Goal: Transaction & Acquisition: Purchase product/service

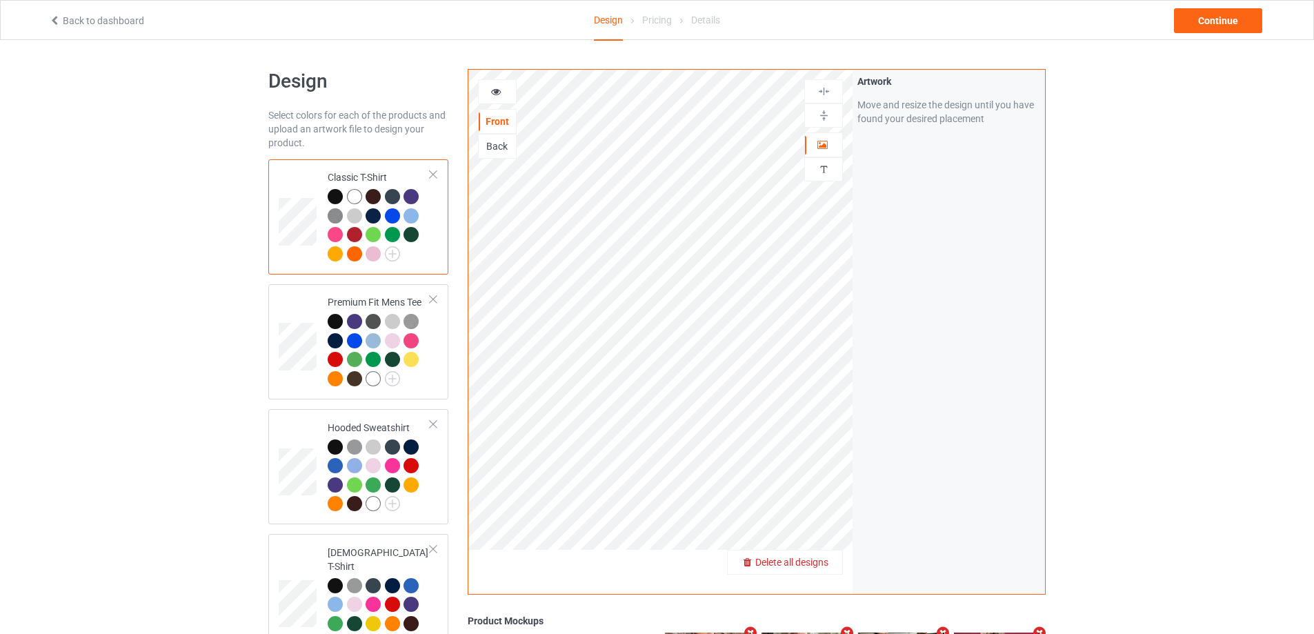
click at [812, 559] on span "Delete all designs" at bounding box center [791, 562] width 73 height 11
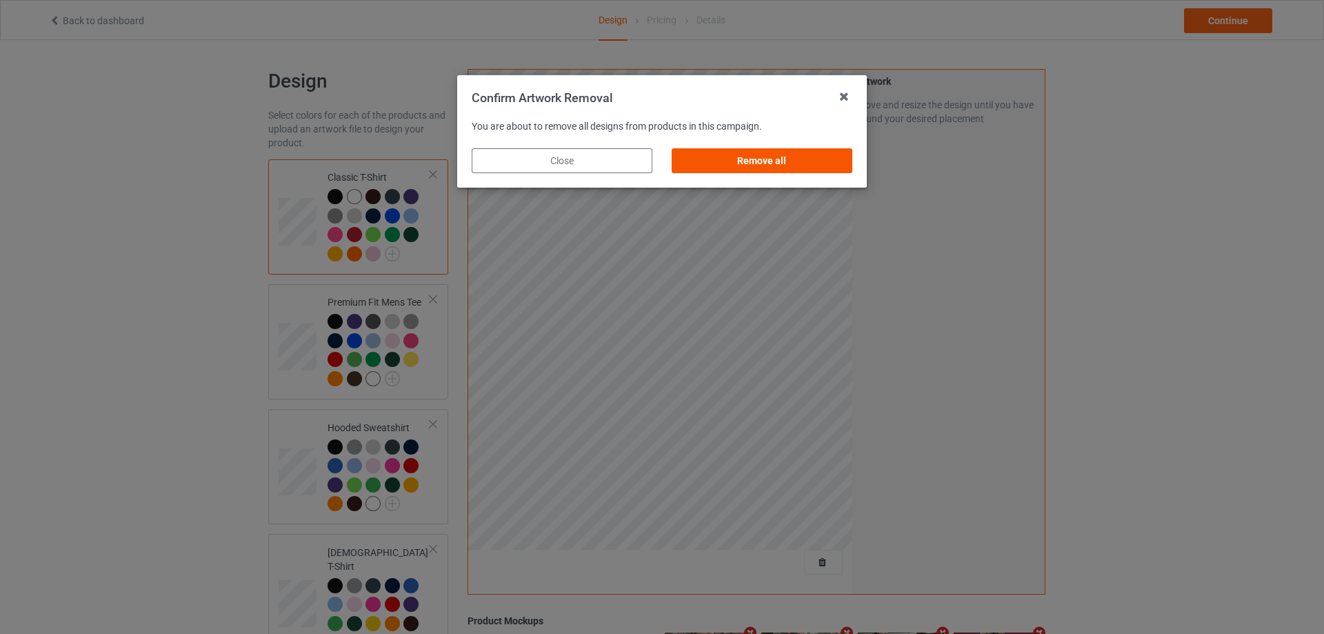
click at [821, 158] on div "Remove all" at bounding box center [762, 160] width 181 height 25
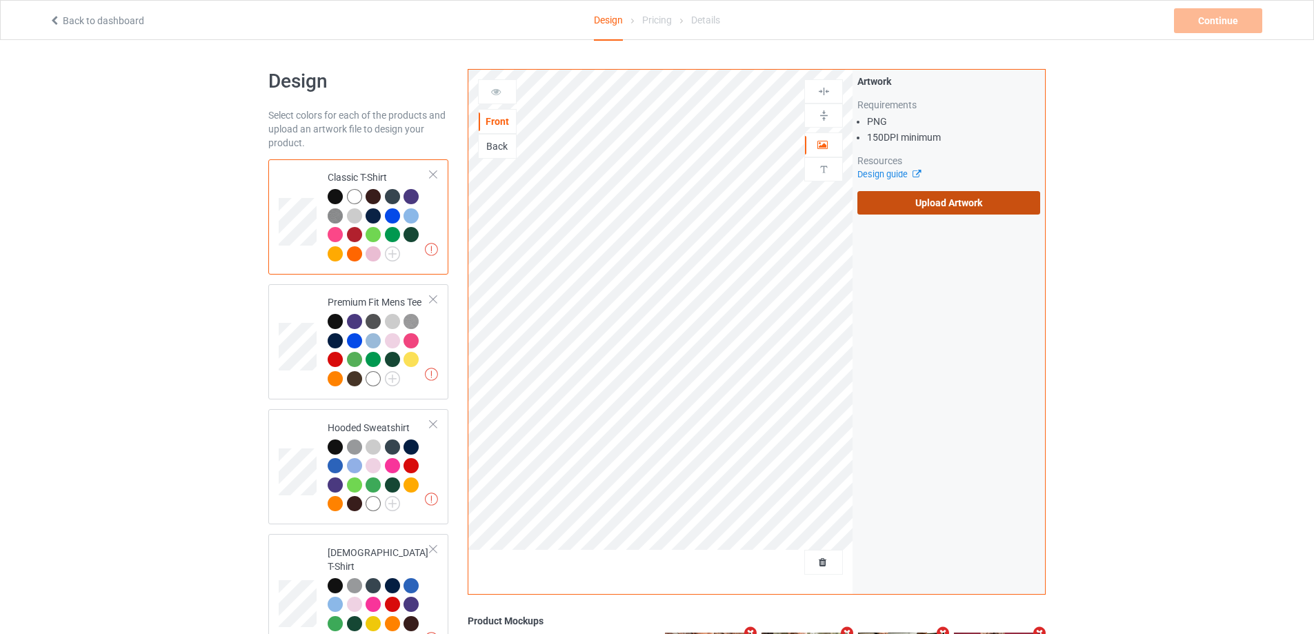
click at [983, 208] on label "Upload Artwork" at bounding box center [948, 202] width 183 height 23
click at [0, 0] on input "Upload Artwork" at bounding box center [0, 0] width 0 height 0
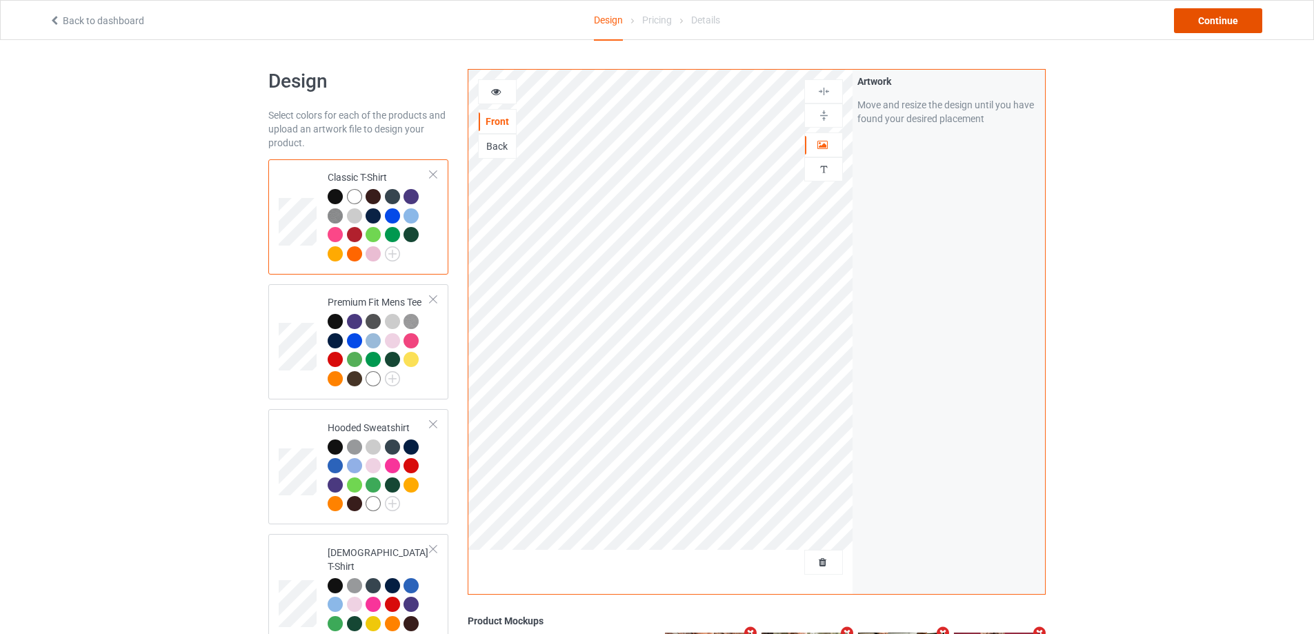
click at [1207, 13] on div "Continue" at bounding box center [1218, 20] width 88 height 25
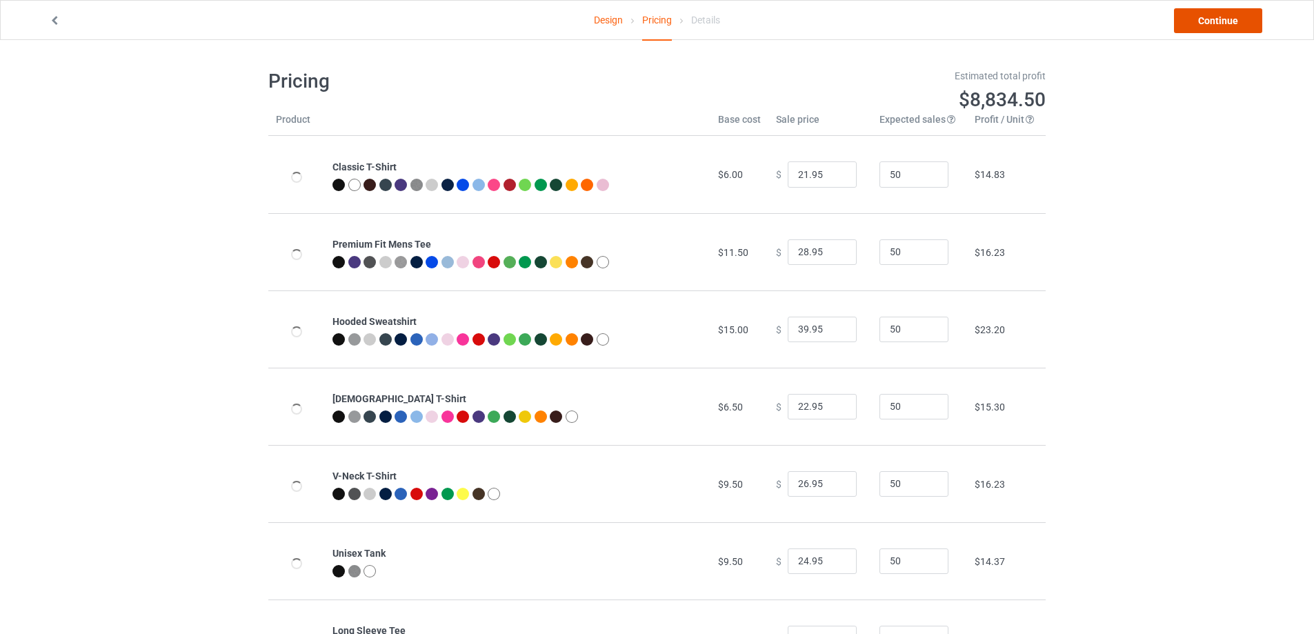
click at [1205, 21] on link "Continue" at bounding box center [1218, 20] width 88 height 25
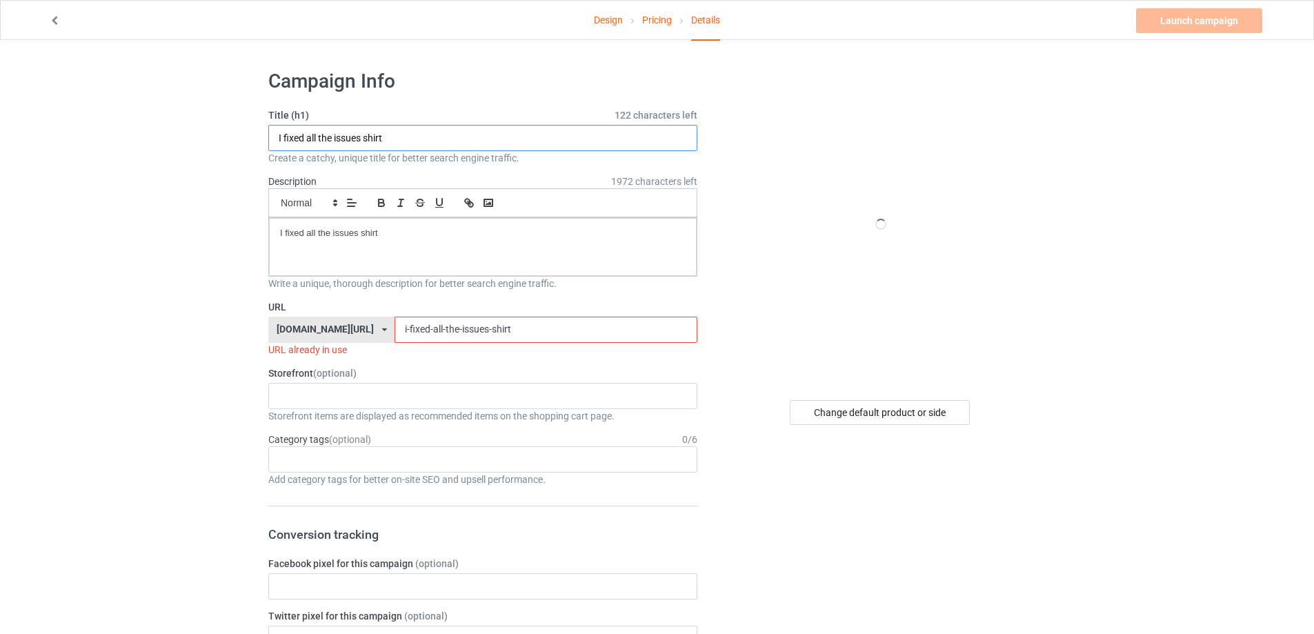
paste input "False Fall NASHSEVEREWX S"
click at [288, 139] on input "I fixed all the issues shirt" at bounding box center [482, 138] width 429 height 26
drag, startPoint x: 513, startPoint y: 133, endPoint x: 102, endPoint y: 88, distance: 413.4
paste input "text"
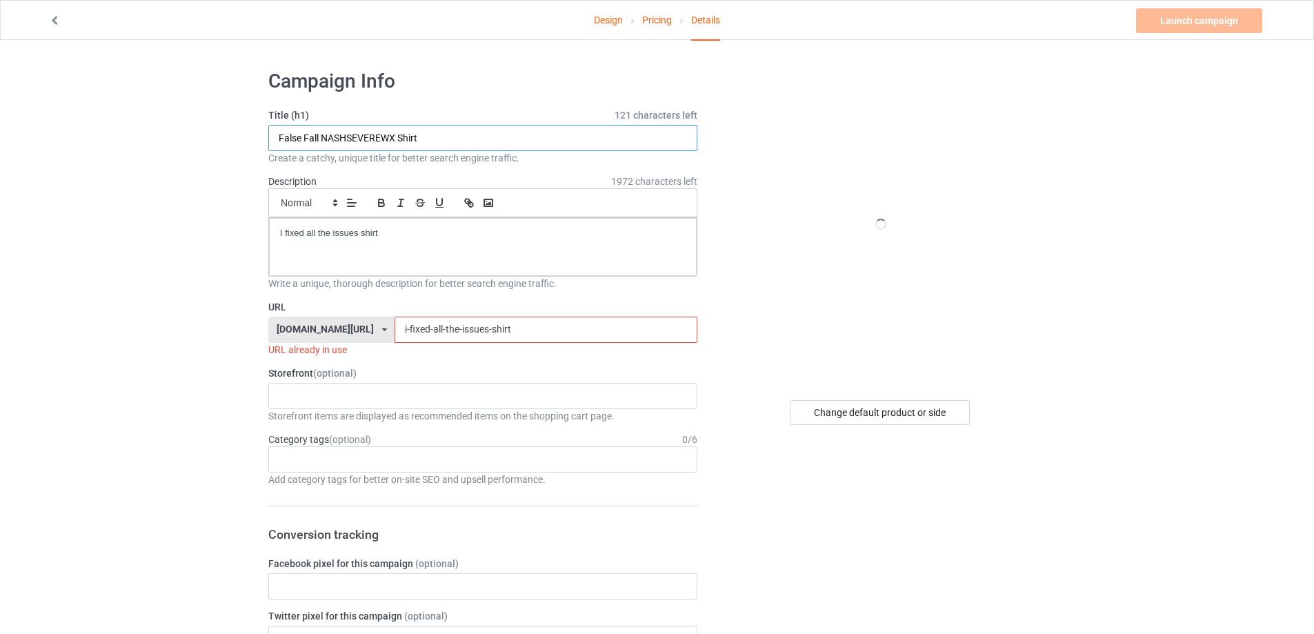
type input "False Fall NASHSEVEREWX Shirt"
drag, startPoint x: 363, startPoint y: 232, endPoint x: 101, endPoint y: 228, distance: 262.1
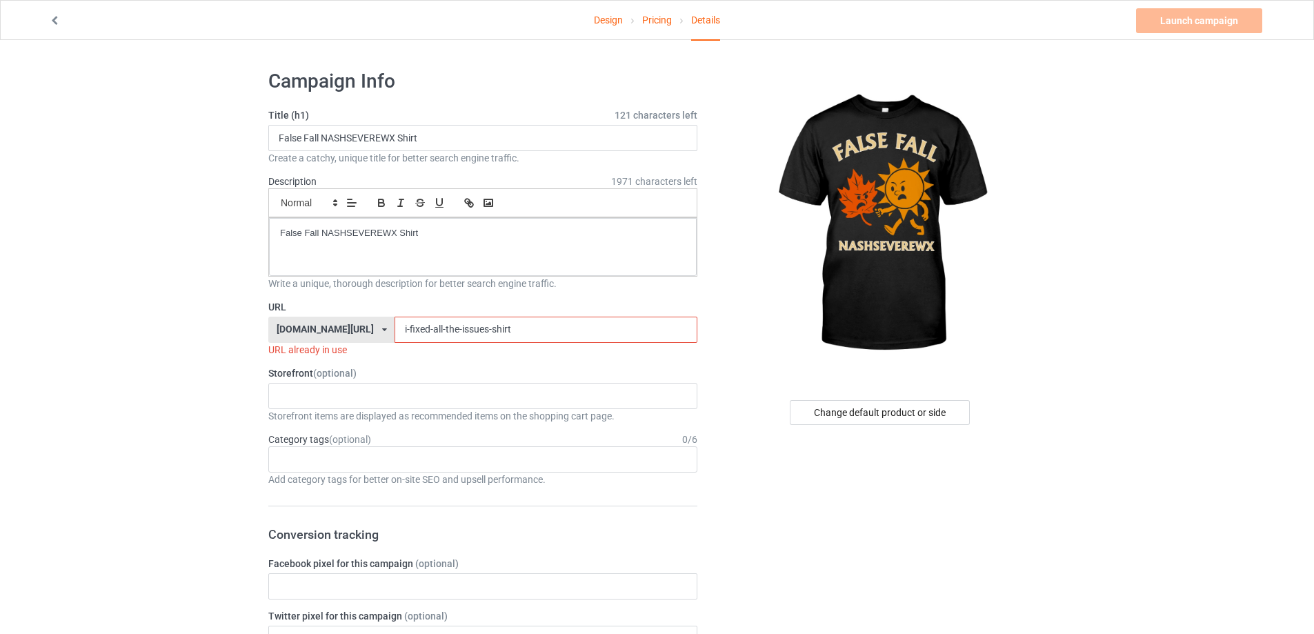
drag, startPoint x: 461, startPoint y: 333, endPoint x: 218, endPoint y: 299, distance: 245.9
paste input "false-fall-nashseverewx"
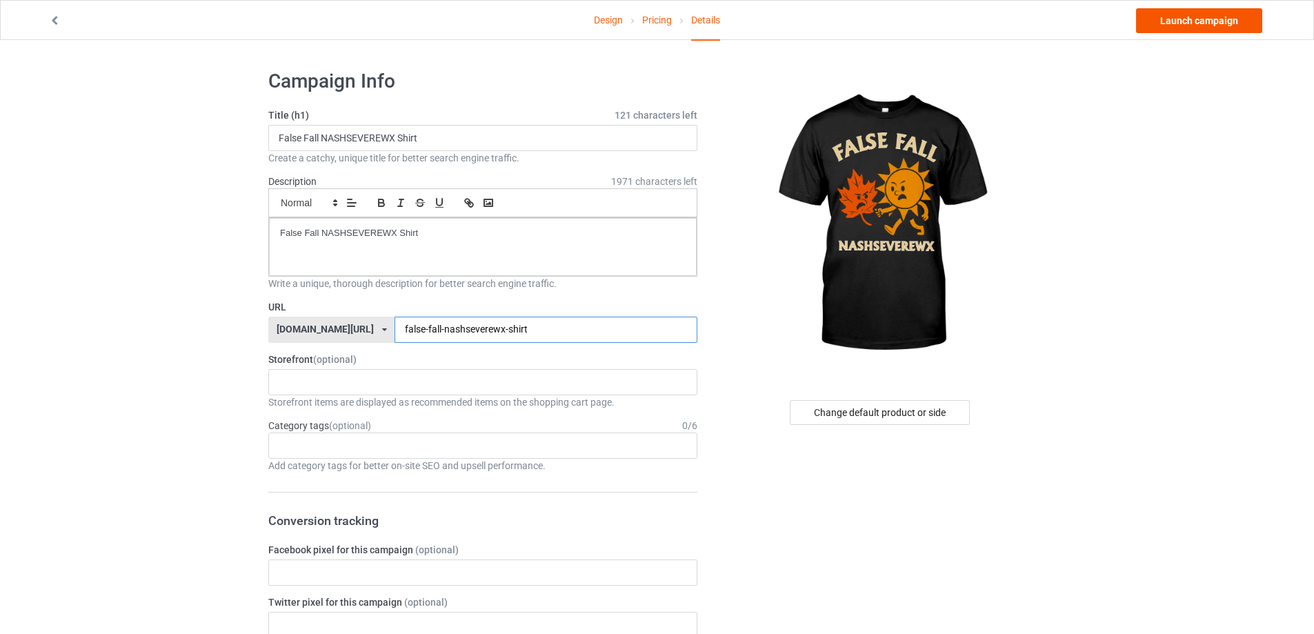
type input "false-fall-nashseverewx-shirt"
click at [1219, 26] on link "Launch campaign" at bounding box center [1199, 20] width 126 height 25
